Goal: Task Accomplishment & Management: Use online tool/utility

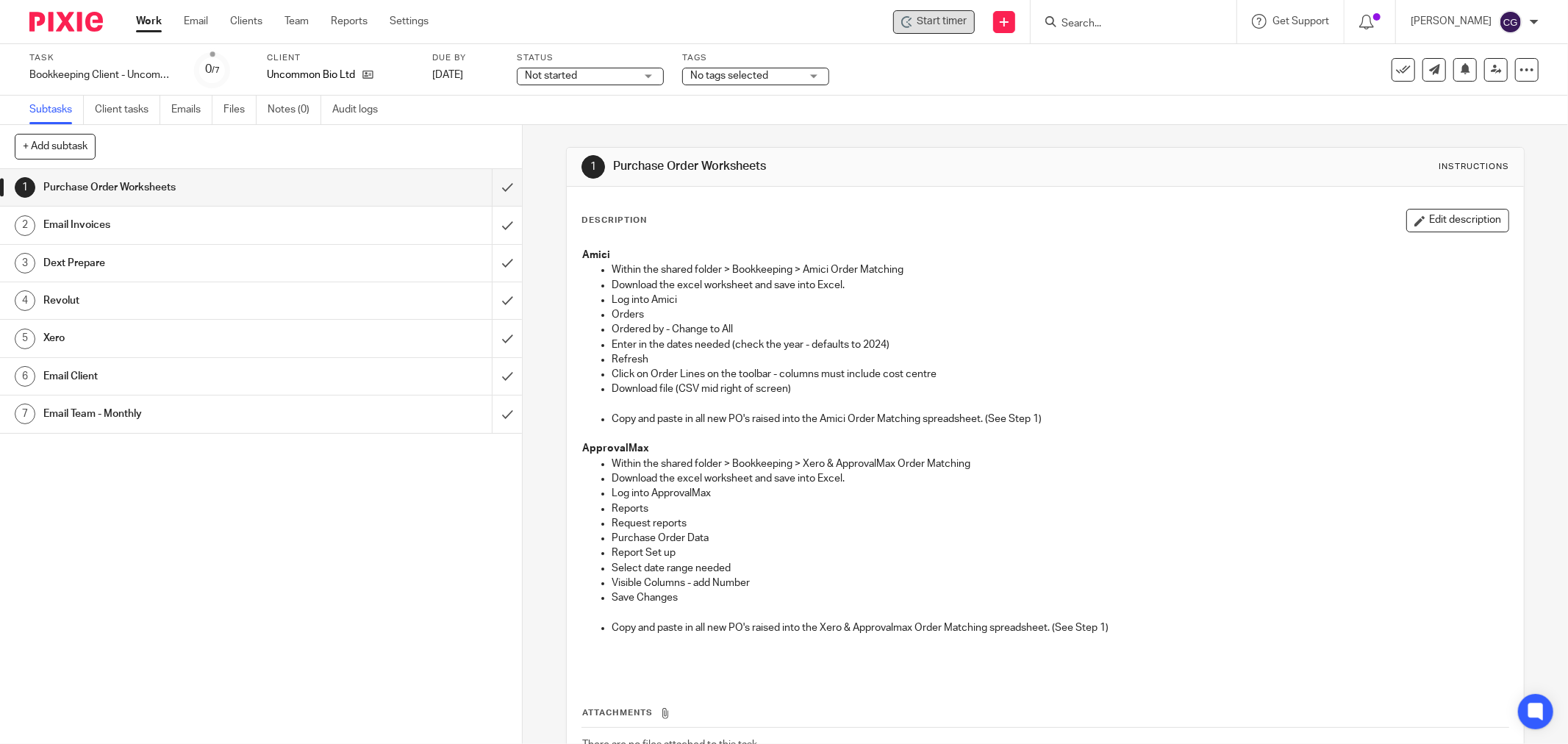
click at [937, 18] on span "Start timer" at bounding box center [942, 21] width 50 height 15
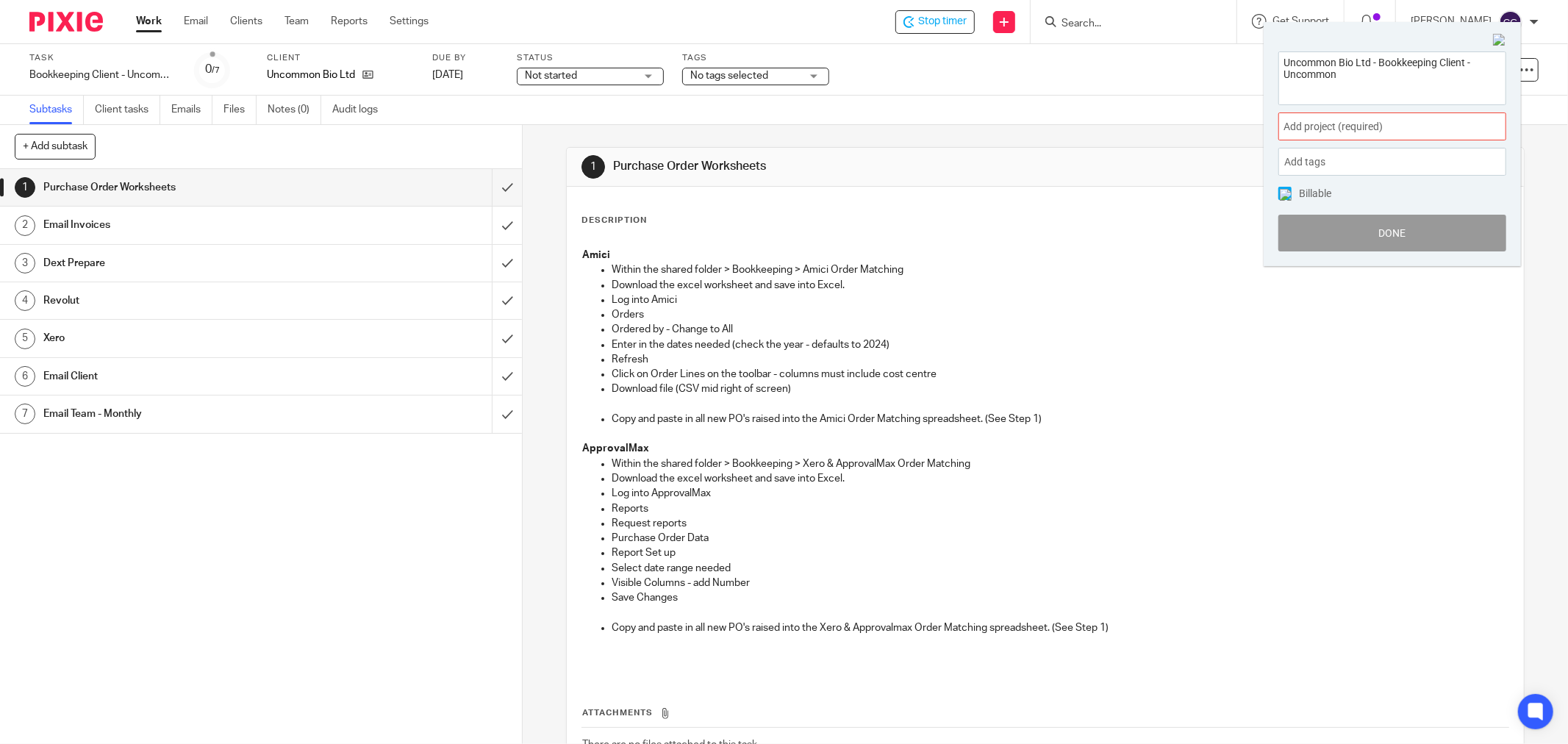
click at [1370, 119] on span "Add project (required) :" at bounding box center [1376, 126] width 185 height 15
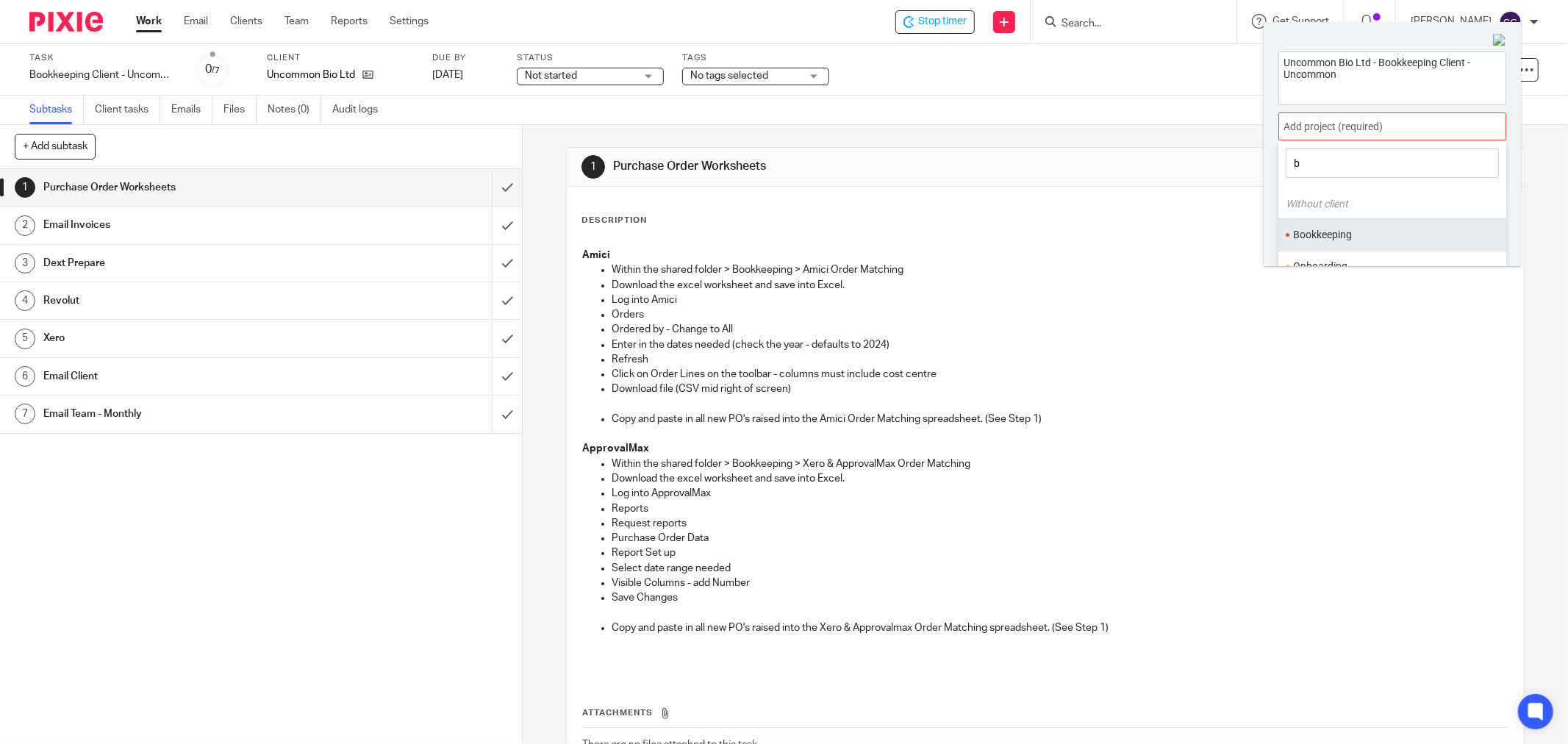
type input "b"
click at [1344, 234] on li "Bookkeeping" at bounding box center [1389, 234] width 192 height 15
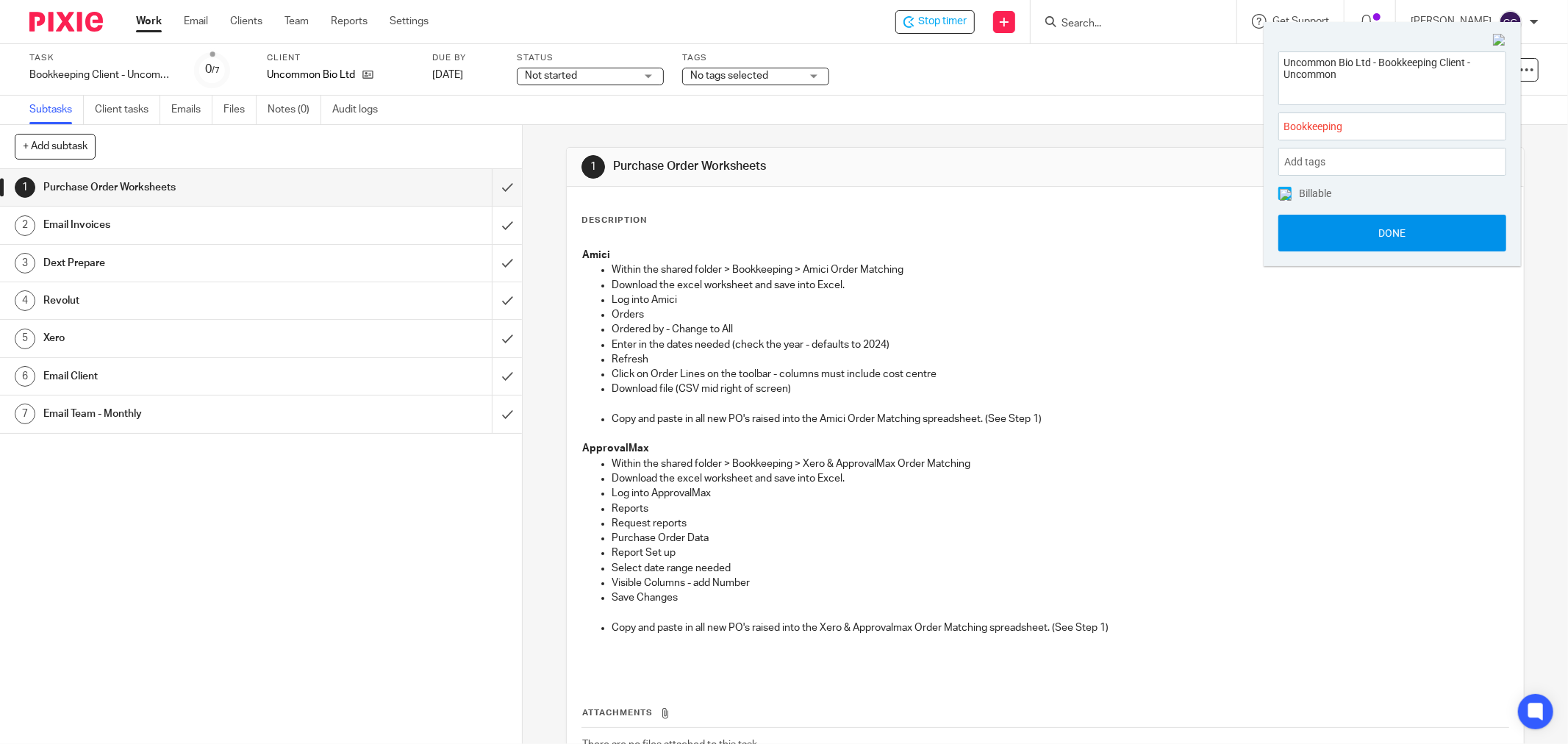
drag, startPoint x: 1391, startPoint y: 230, endPoint x: 1335, endPoint y: 291, distance: 82.8
click at [1391, 230] on button "Done" at bounding box center [1392, 232] width 228 height 36
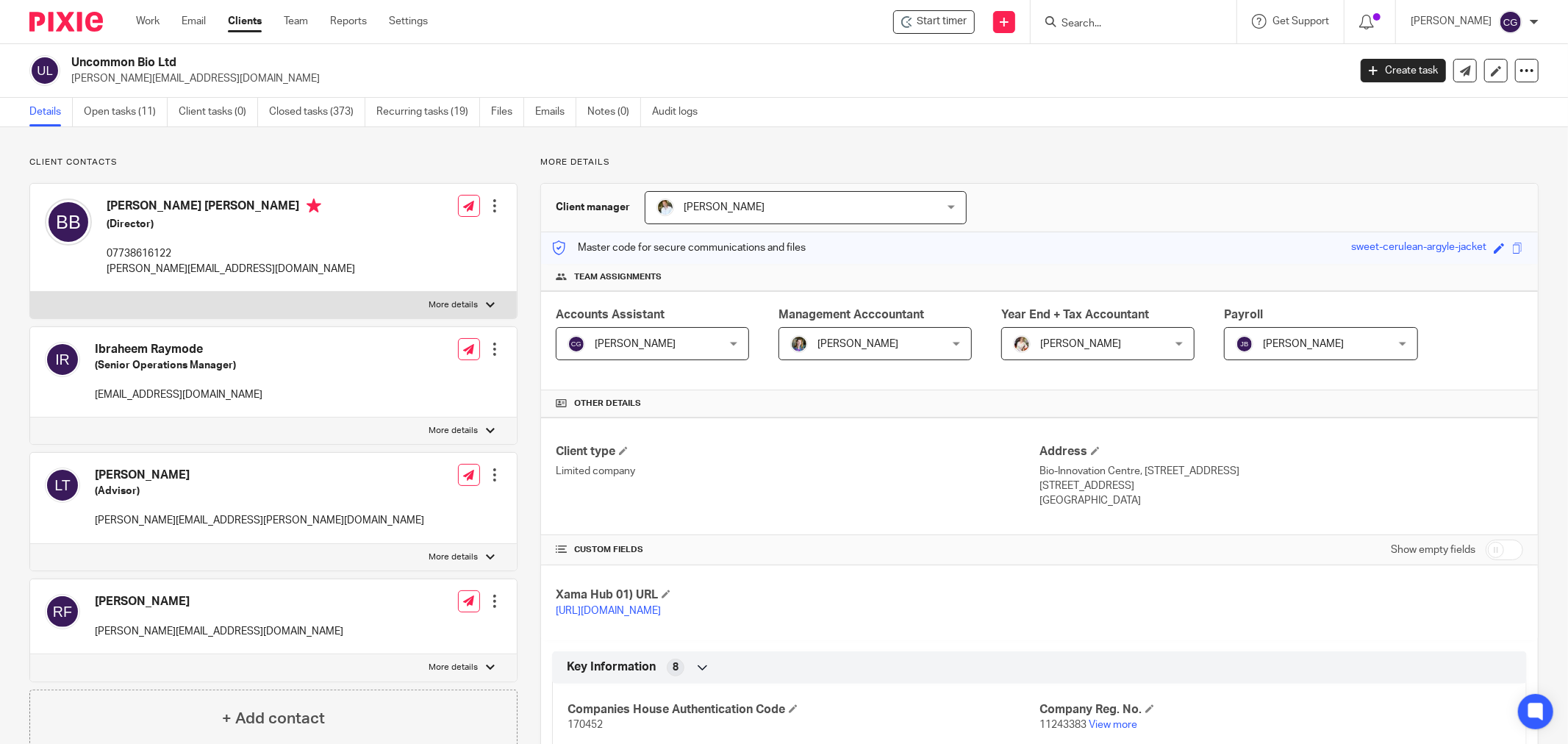
scroll to position [1671, 0]
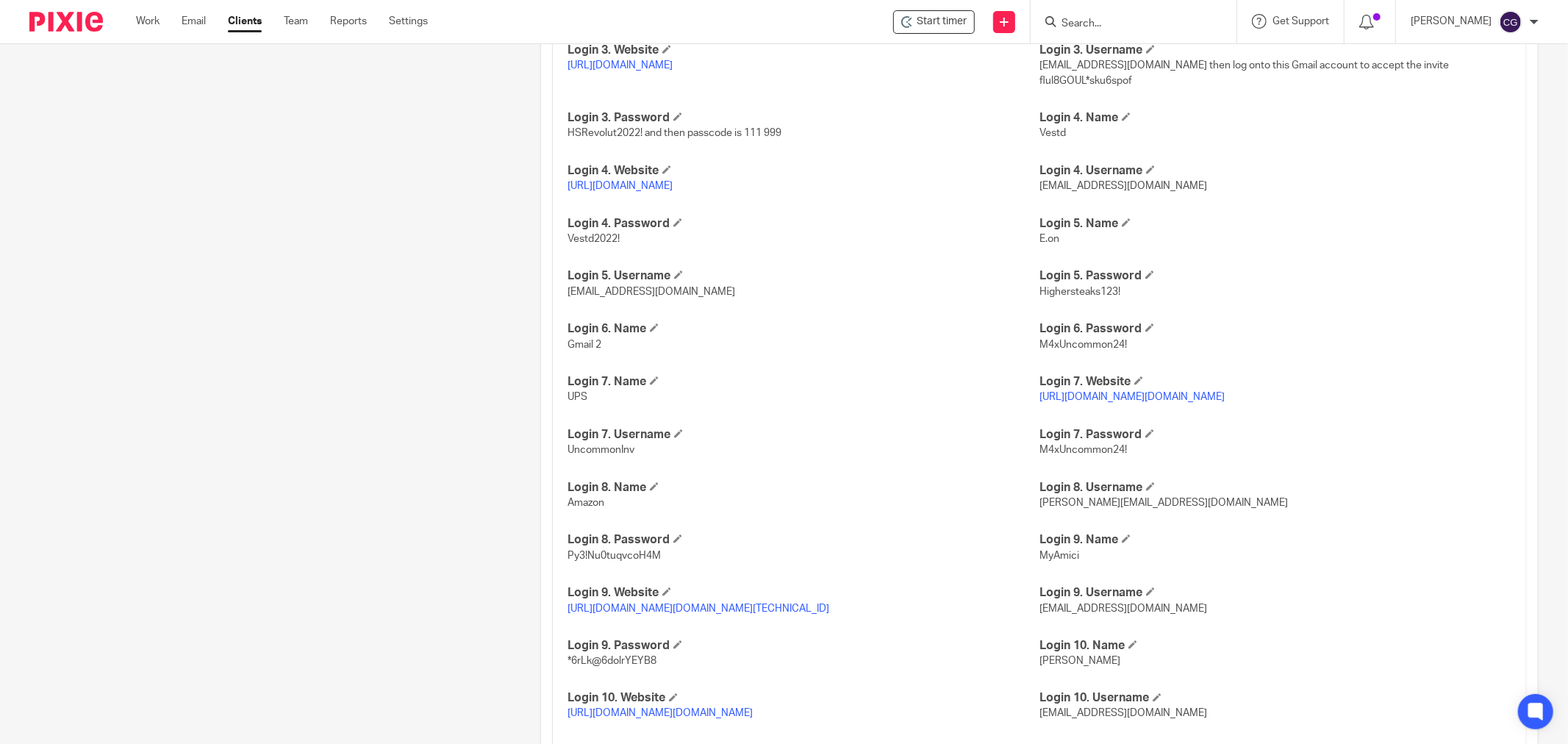
click at [763, 613] on link "[URL][DOMAIN_NAME][DOMAIN_NAME][TECHNICAL_ID]" at bounding box center [698, 609] width 262 height 11
